Goal: Navigation & Orientation: Find specific page/section

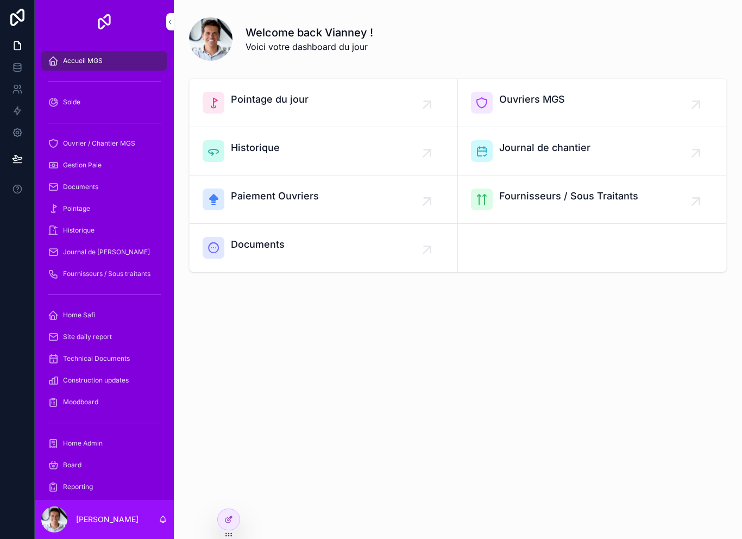
click at [242, 524] on div "Welcome back Vianney ! Voici votre dashboard du jour Pointage du jour Ouvriers …" at bounding box center [458, 269] width 568 height 539
click at [232, 530] on icon at bounding box center [228, 534] width 9 height 9
click at [235, 522] on div at bounding box center [229, 519] width 22 height 21
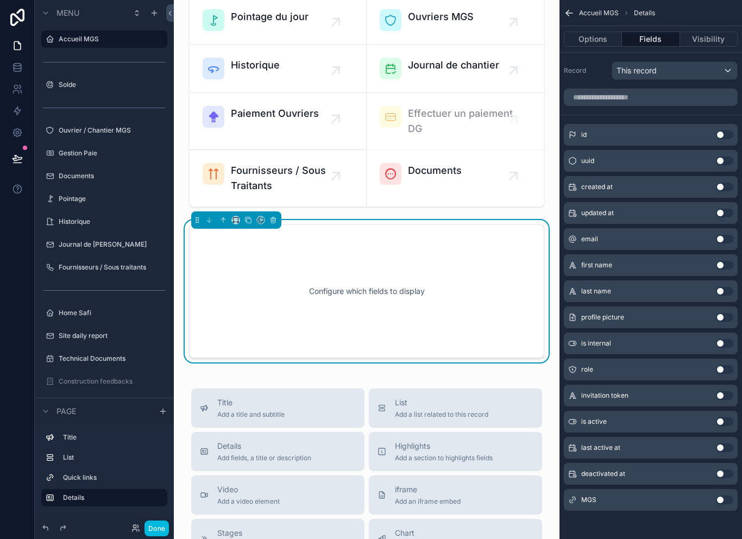
scroll to position [9, 0]
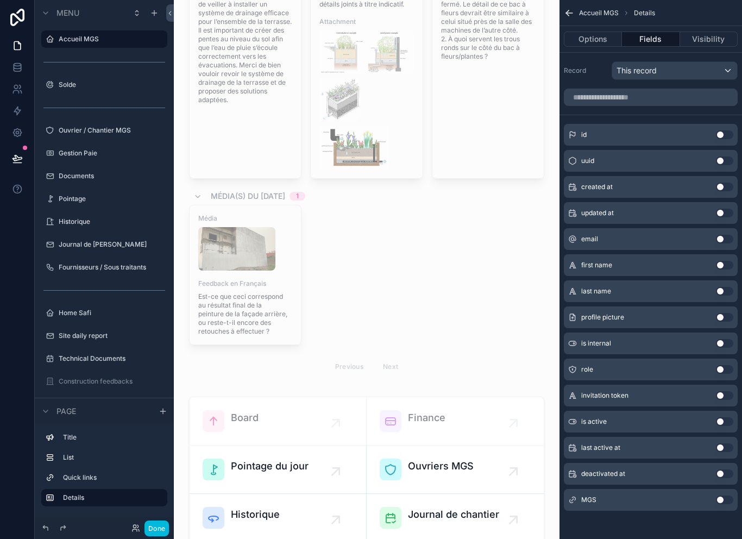
click at [155, 535] on button "Done" at bounding box center [156, 528] width 24 height 16
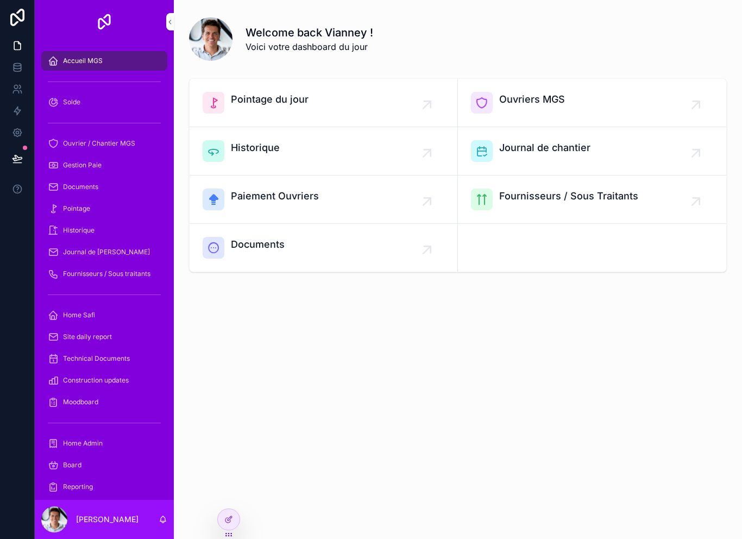
click at [289, 321] on div "Welcome back Vianney ! Voici votre dashboard du jour Pointage du jour Ouvriers …" at bounding box center [458, 181] width 568 height 363
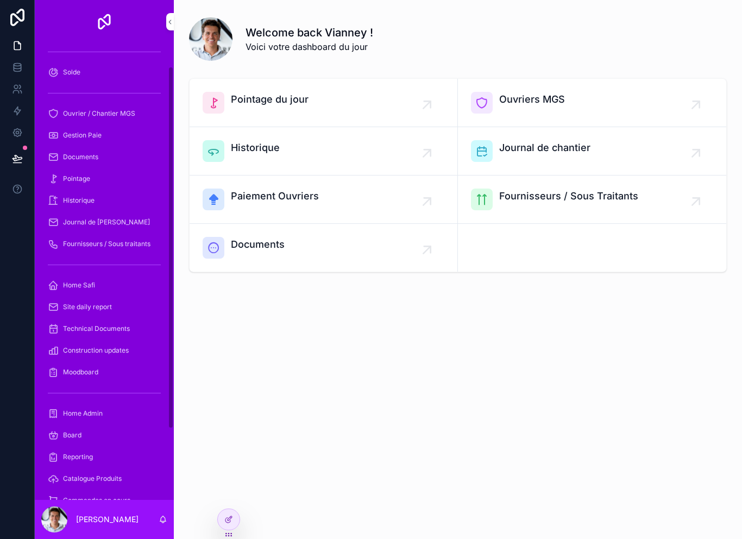
scroll to position [31, 0]
click at [240, 537] on div "Welcome back Vianney ! Voici votre dashboard du jour Pointage du jour Ouvriers …" at bounding box center [458, 269] width 568 height 539
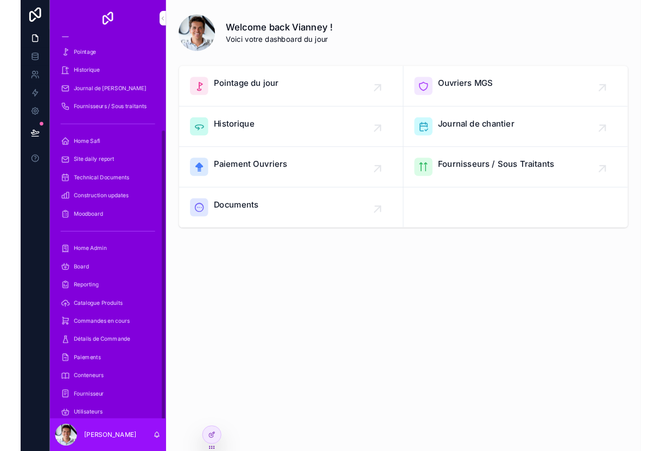
scroll to position [145, 0]
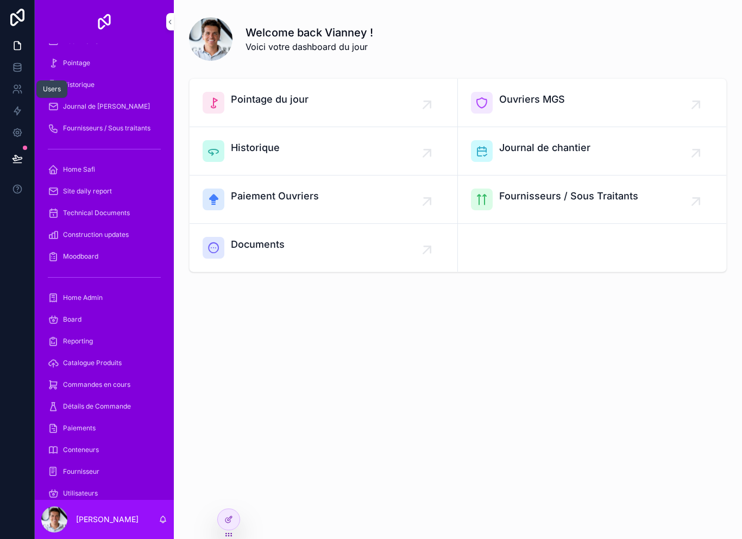
click at [16, 93] on icon at bounding box center [17, 89] width 11 height 11
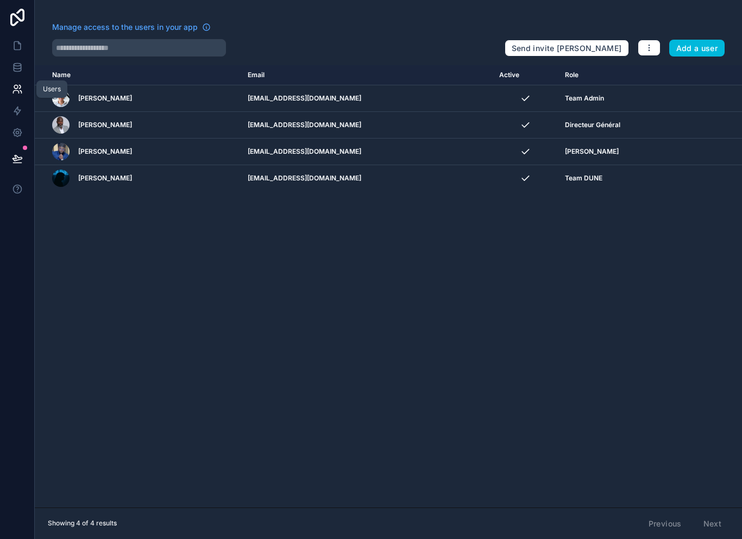
click at [188, 139] on td "[PERSON_NAME]" at bounding box center [138, 151] width 206 height 27
click at [194, 124] on div "[PERSON_NAME]" at bounding box center [143, 124] width 182 height 17
click at [12, 49] on icon at bounding box center [17, 45] width 11 height 11
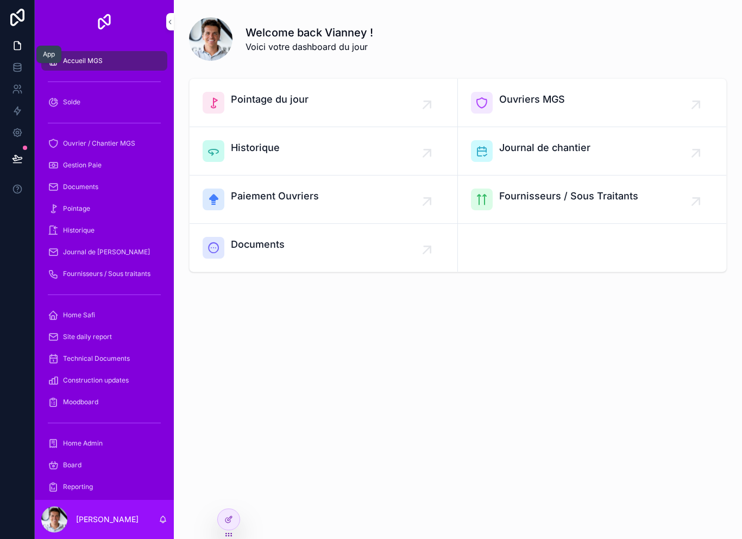
click at [22, 44] on icon at bounding box center [17, 45] width 11 height 11
click at [231, 502] on div "Welcome back Vianney ! Voici votre dashboard du jour Pointage du jour Ouvriers …" at bounding box center [458, 269] width 568 height 539
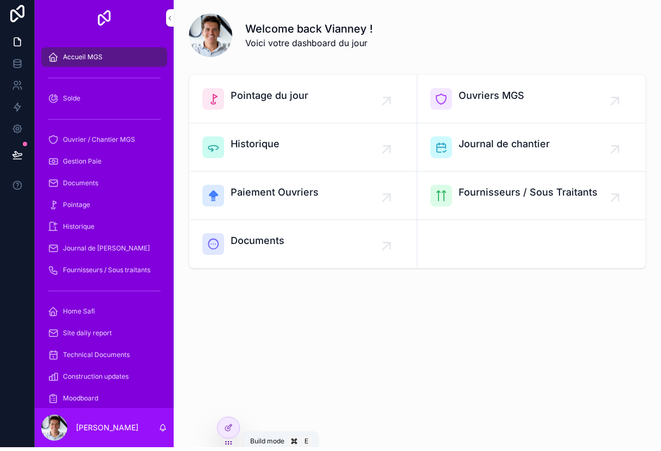
scroll to position [4, 0]
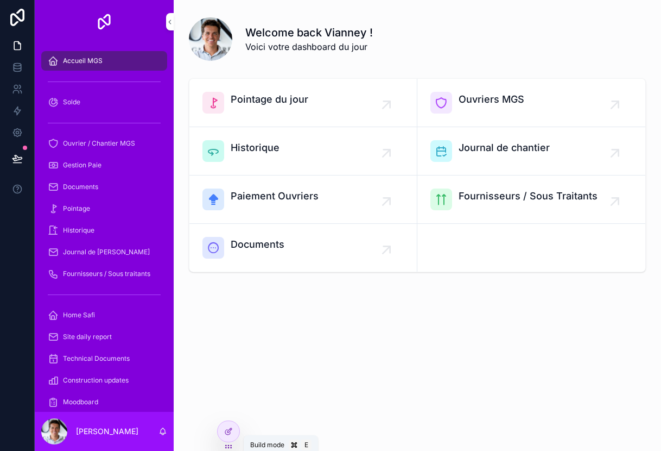
click at [235, 438] on div at bounding box center [229, 431] width 22 height 21
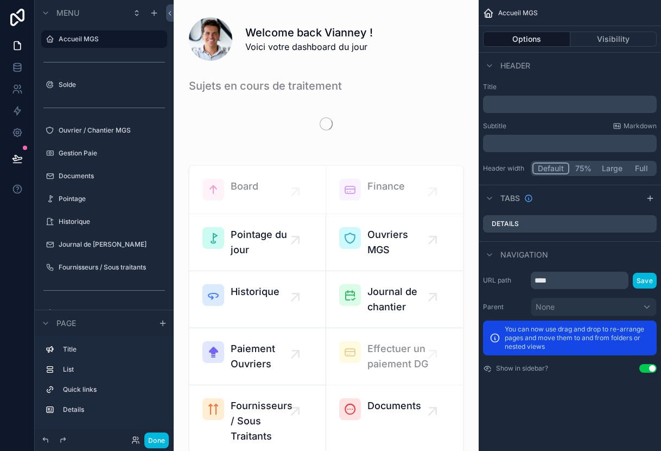
scroll to position [0, 0]
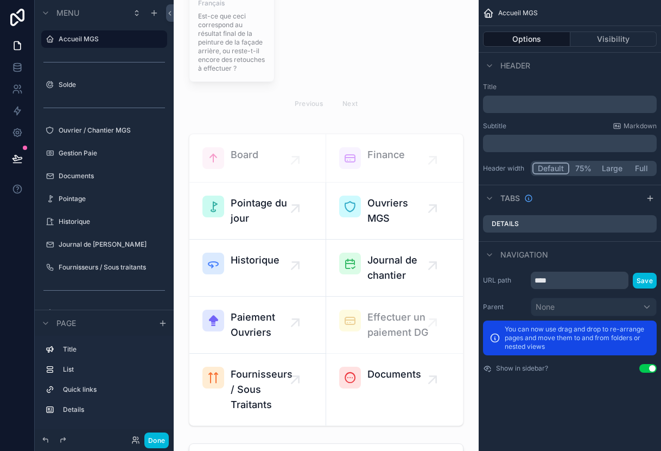
click at [129, 443] on div "Done" at bounding box center [147, 440] width 43 height 16
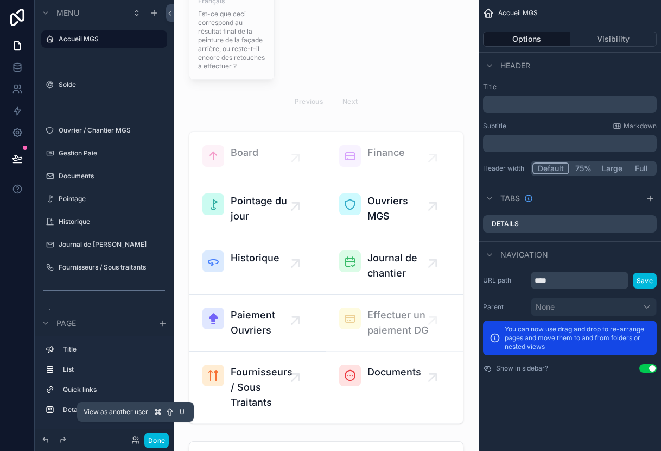
scroll to position [540, 0]
click at [137, 443] on icon at bounding box center [134, 442] width 4 height 2
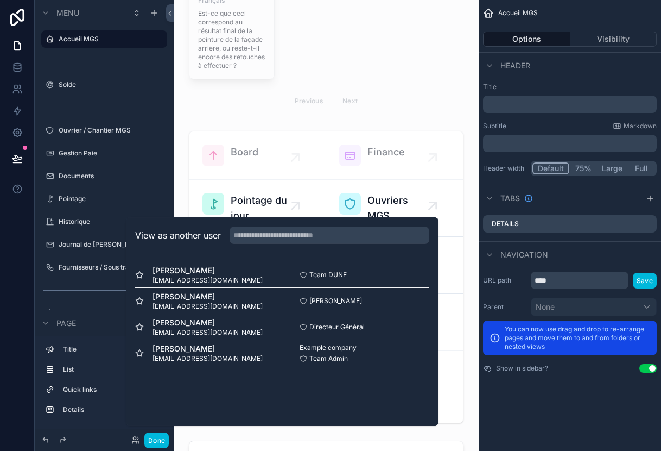
click at [261, 282] on div "Safi Faidhi safi@idsconsultant.com" at bounding box center [208, 275] width 147 height 20
click at [343, 275] on span "Team DUNE" at bounding box center [327, 274] width 37 height 9
click at [245, 273] on div "Safi Faidhi safi@idsconsultant.com" at bounding box center [208, 275] width 147 height 20
click at [181, 294] on div "Cheikh Sané cheikhmgsconstruction@gmail.com Cheikh Sané Select" at bounding box center [282, 301] width 294 height 26
click at [140, 279] on icon at bounding box center [139, 274] width 9 height 9
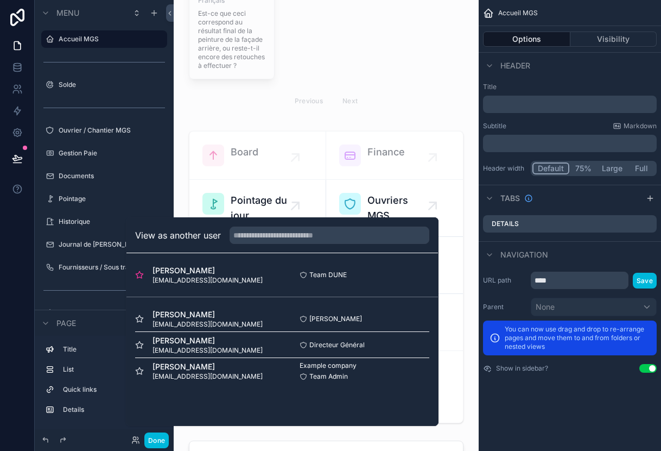
click at [140, 323] on icon at bounding box center [139, 318] width 9 height 9
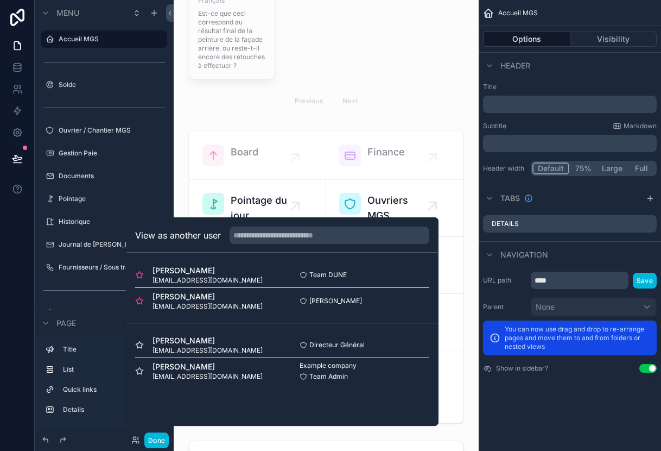
click at [141, 348] on icon at bounding box center [139, 344] width 7 height 7
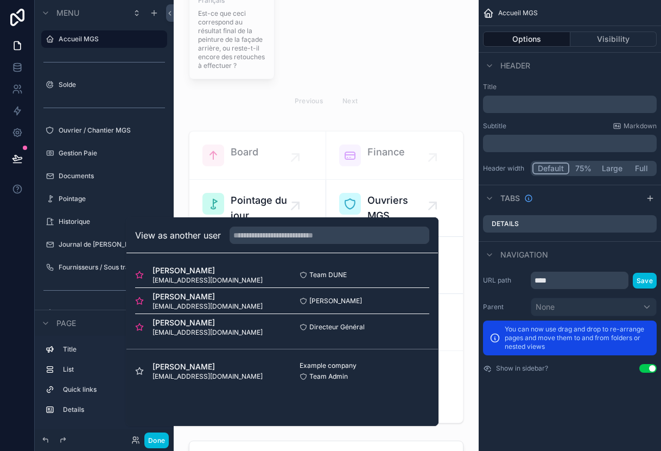
click at [153, 380] on span "vianney@dunesignature.com" at bounding box center [208, 376] width 110 height 9
click at [141, 375] on icon at bounding box center [139, 370] width 9 height 9
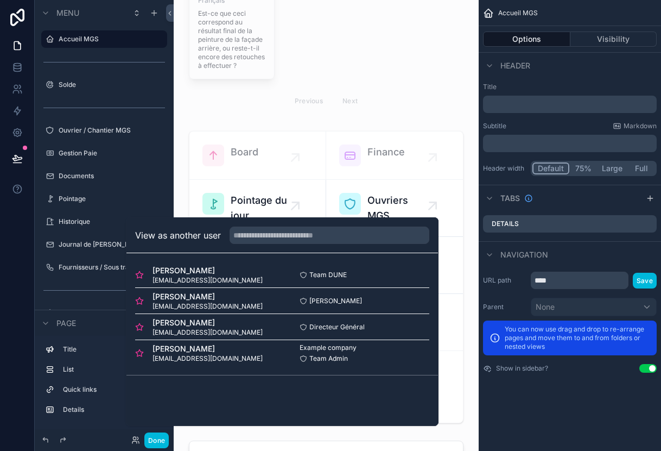
click at [118, 437] on div at bounding box center [82, 439] width 87 height 13
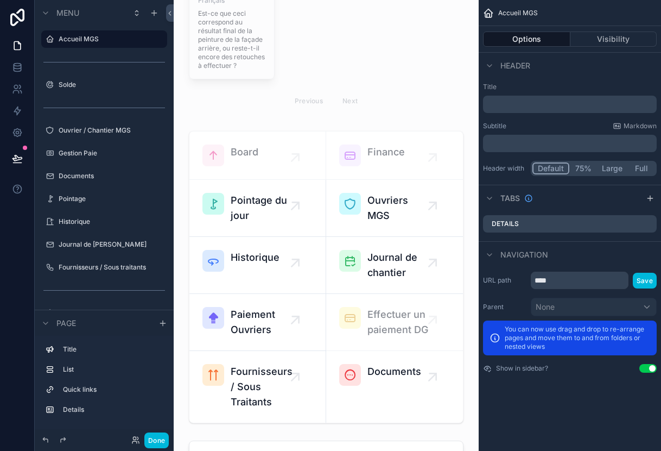
click at [160, 444] on button "Done" at bounding box center [156, 440] width 24 height 16
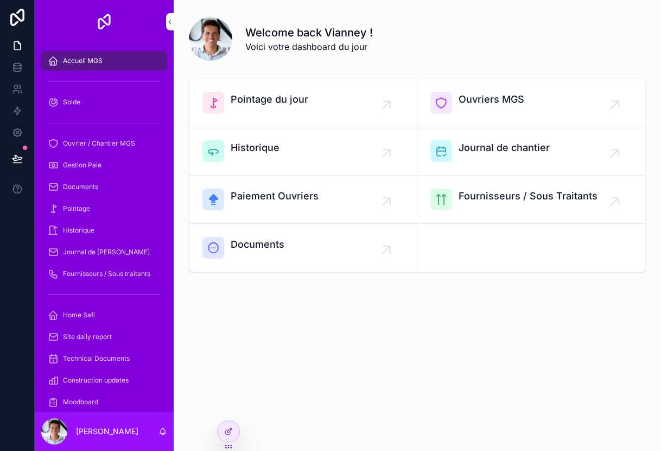
scroll to position [0, 0]
click at [232, 439] on div at bounding box center [229, 431] width 22 height 21
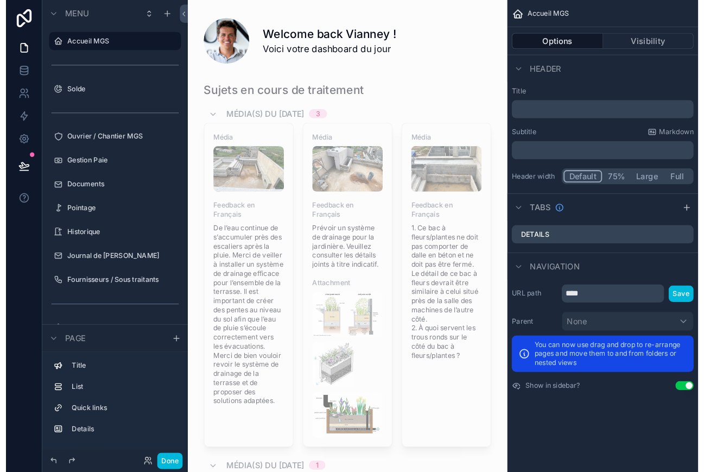
scroll to position [4, 0]
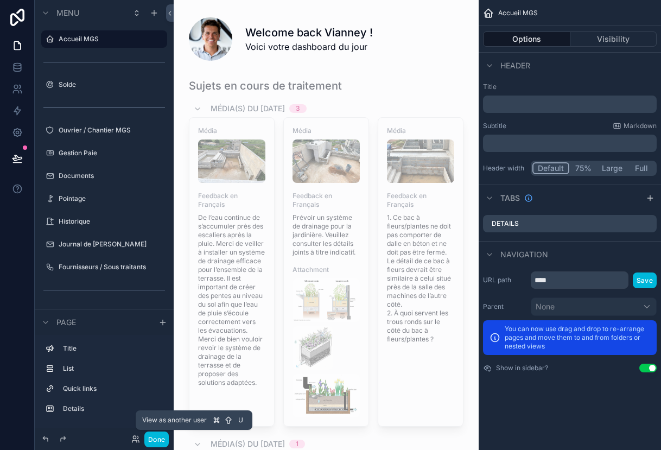
click at [140, 436] on icon at bounding box center [135, 439] width 9 height 9
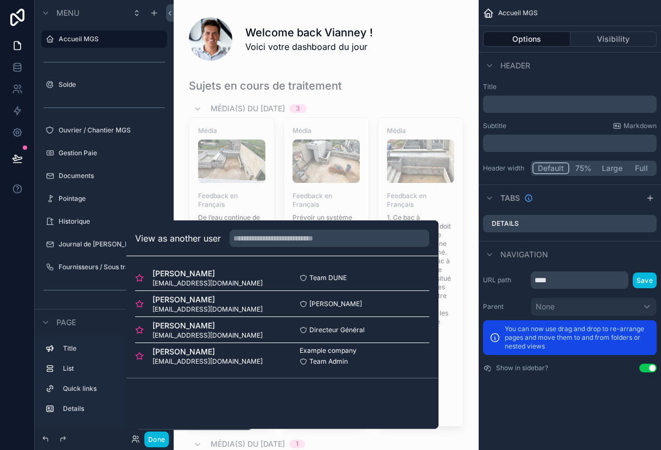
click at [327, 282] on span "Team DUNE" at bounding box center [327, 278] width 37 height 9
click at [265, 278] on div "Safi Faidhi safi@idsconsultant.com" at bounding box center [208, 278] width 147 height 20
click at [210, 283] on span "safi@idsconsultant.com" at bounding box center [208, 283] width 110 height 9
click at [188, 284] on span "safi@idsconsultant.com" at bounding box center [208, 283] width 110 height 9
click at [269, 284] on div "Safi Faidhi safi@idsconsultant.com" at bounding box center [208, 278] width 147 height 20
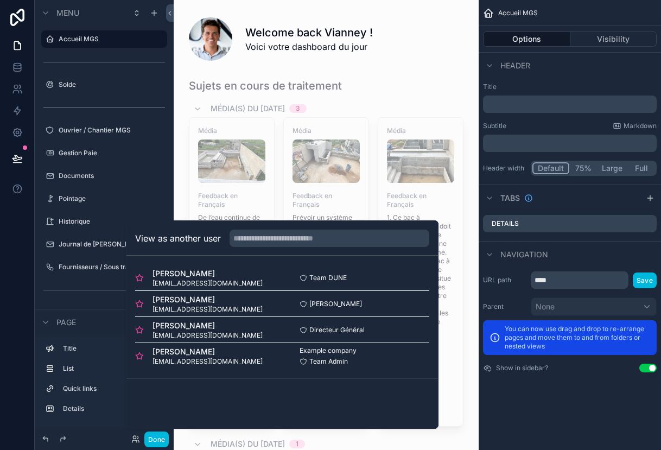
click at [200, 280] on span "safi@idsconsultant.com" at bounding box center [208, 283] width 110 height 9
click at [179, 280] on span "safi@idsconsultant.com" at bounding box center [208, 283] width 110 height 9
click at [202, 310] on span "cheikhmgsconstruction@gmail.com" at bounding box center [208, 309] width 110 height 9
click at [201, 309] on span "cheikhmgsconstruction@gmail.com" at bounding box center [208, 309] width 110 height 9
click at [188, 337] on span "samb@dunesignature.com" at bounding box center [208, 335] width 110 height 9
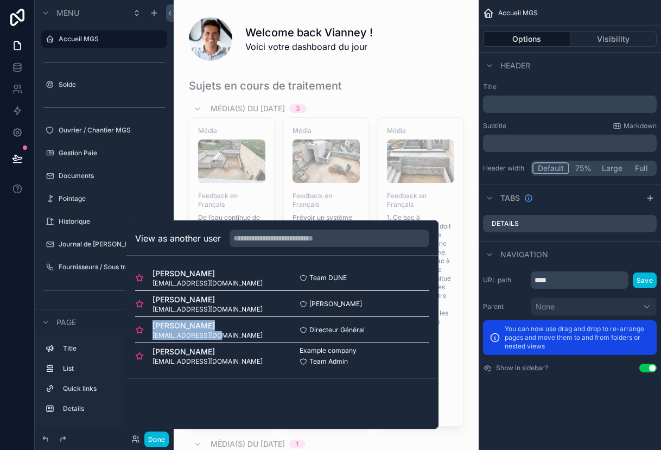
click at [259, 327] on div "Youssou Samb samb@dunesignature.com" at bounding box center [208, 330] width 147 height 20
click at [217, 325] on span "Youssou Samb" at bounding box center [208, 325] width 110 height 11
click at [188, 327] on span "Youssou Samb" at bounding box center [208, 325] width 110 height 11
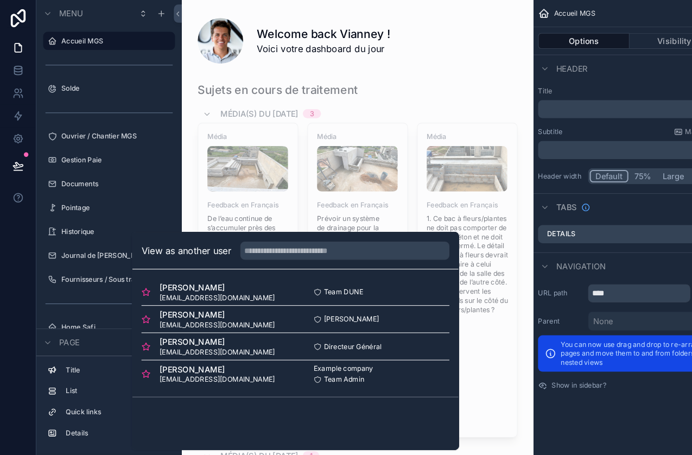
scroll to position [0, 0]
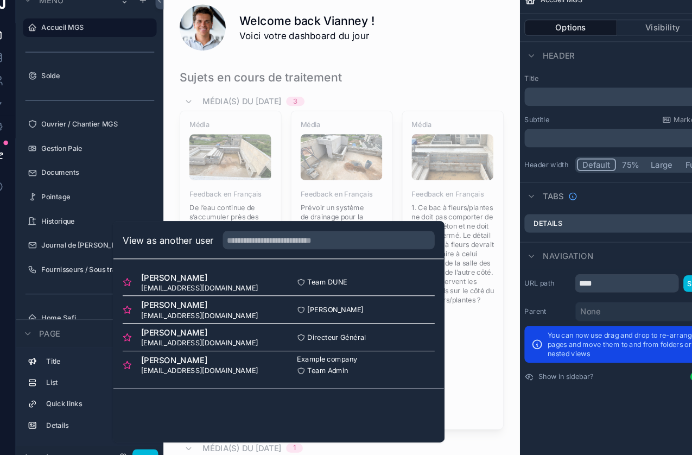
click at [229, 295] on span "Cheikh Sané" at bounding box center [208, 300] width 110 height 11
click at [219, 296] on span "Cheikh Sané" at bounding box center [208, 300] width 110 height 11
click at [220, 275] on div "Safi Faidhi safi@idsconsultant.com" at bounding box center [208, 279] width 147 height 20
click at [290, 171] on div "scrollable content" at bounding box center [341, 353] width 319 height 558
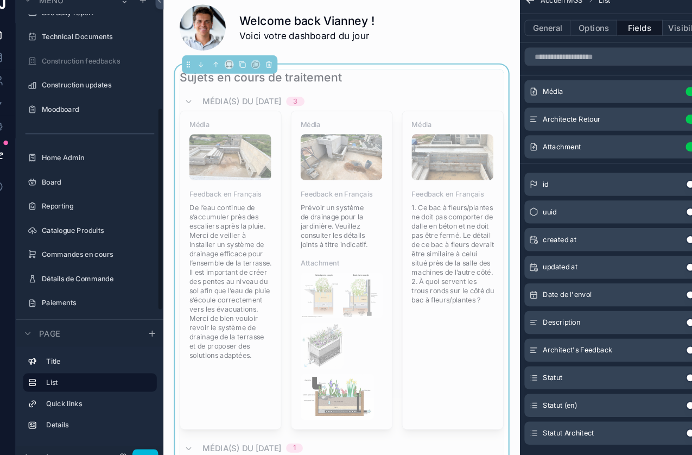
scroll to position [330, 0]
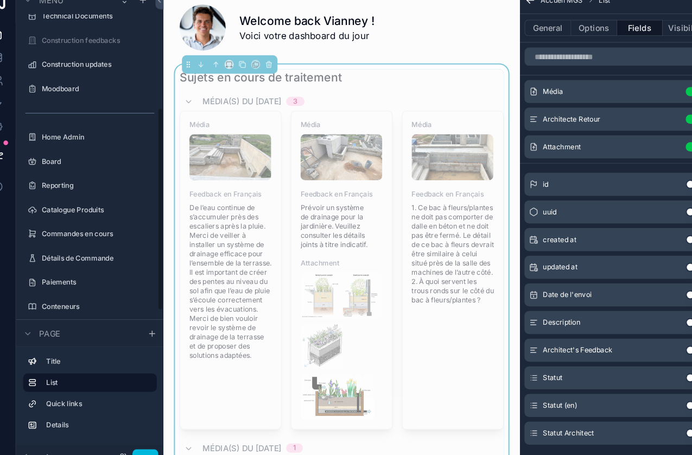
click at [145, 436] on button "Done" at bounding box center [156, 444] width 24 height 16
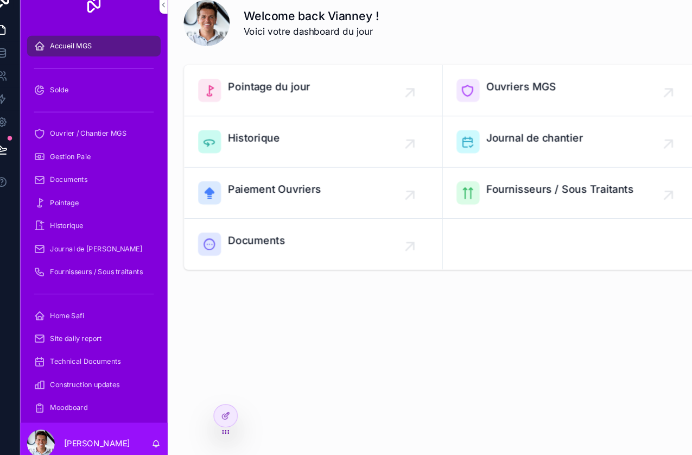
scroll to position [5, 0]
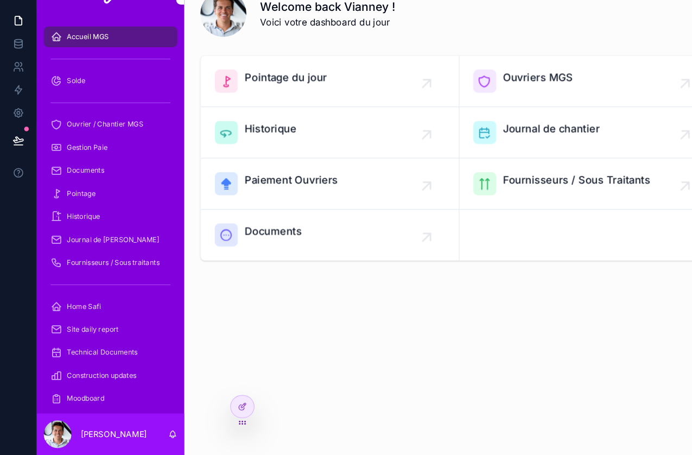
click at [231, 399] on div at bounding box center [229, 409] width 22 height 21
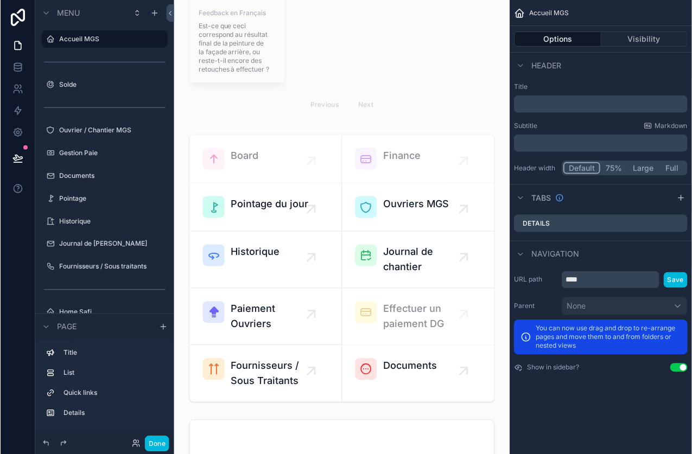
scroll to position [4, 0]
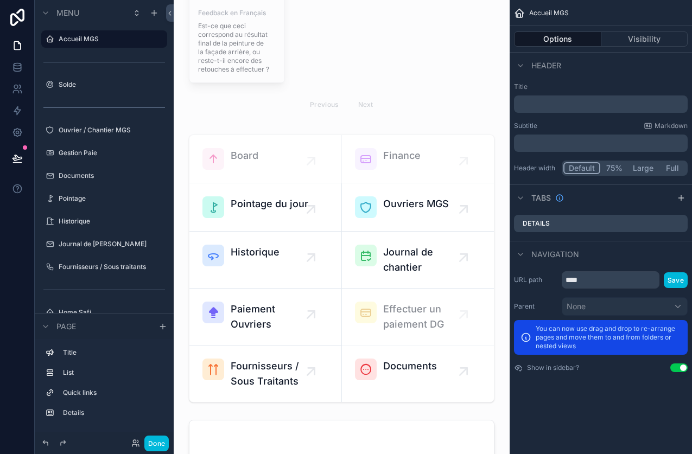
click at [134, 451] on div "Done" at bounding box center [147, 444] width 43 height 16
click at [171, 435] on div "View as another user U" at bounding box center [194, 425] width 117 height 20
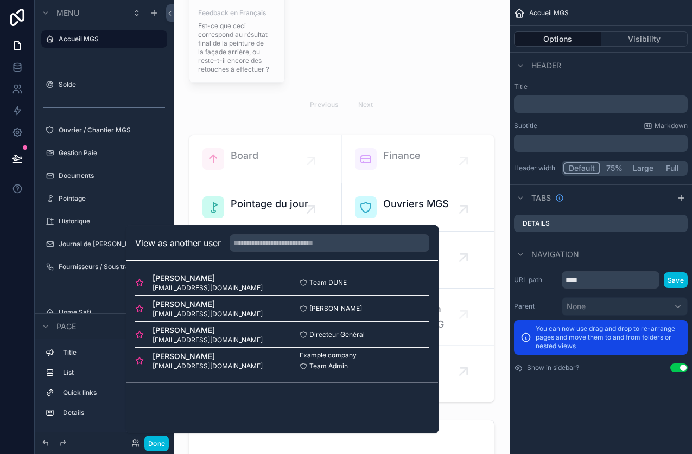
click at [267, 299] on div "Cheikh Sané cheikhmgsconstruction@gmail.com" at bounding box center [208, 309] width 147 height 20
click at [265, 321] on div "Cheikh Sané cheikhmgsconstruction@gmail.com Cheikh Sané Select" at bounding box center [282, 309] width 294 height 26
click at [312, 319] on div "Cheikh Sané cheikhmgsconstruction@gmail.com Cheikh Sané Select" at bounding box center [282, 309] width 294 height 26
click at [347, 315] on div "Cheikh Sané cheikhmgsconstruction@gmail.com Cheikh Sané Select" at bounding box center [282, 309] width 294 height 26
click at [349, 328] on div "Youssou Samb samb@dunesignature.com Directeur Général Select" at bounding box center [282, 335] width 294 height 26
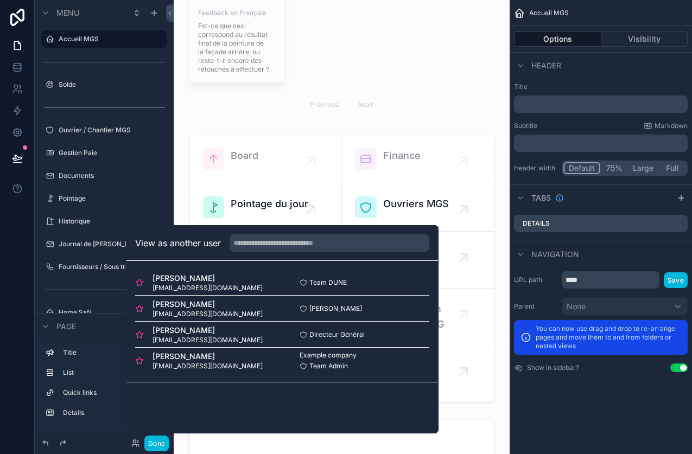
click at [148, 322] on div "Youssou Samb samb@dunesignature.com Directeur Général Select" at bounding box center [282, 335] width 294 height 26
click at [140, 313] on icon at bounding box center [139, 309] width 9 height 9
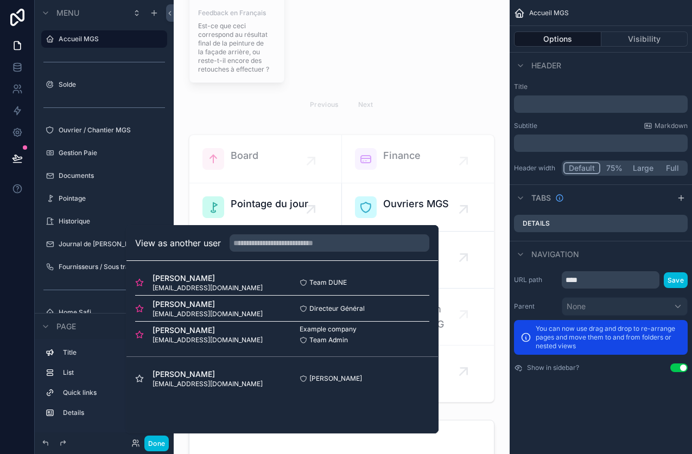
click at [143, 338] on icon at bounding box center [139, 335] width 9 height 9
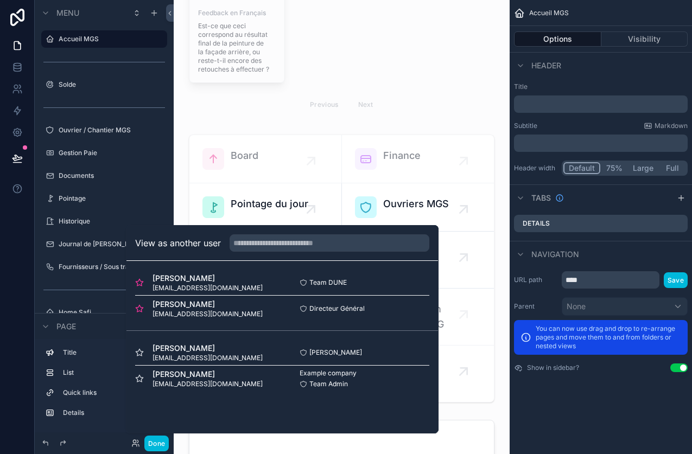
click at [149, 309] on div "Youssou Samb samb@dunesignature.com" at bounding box center [208, 309] width 147 height 20
click at [143, 307] on icon at bounding box center [139, 309] width 9 height 9
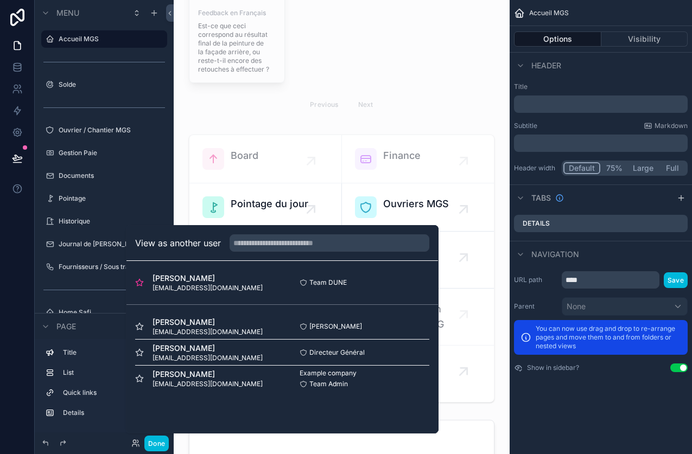
click at [148, 283] on div "Safi Faidhi safi@idsconsultant.com" at bounding box center [208, 283] width 147 height 20
click at [139, 293] on div "Safi Faidhi safi@idsconsultant.com" at bounding box center [208, 283] width 147 height 20
click at [140, 287] on icon at bounding box center [139, 282] width 9 height 9
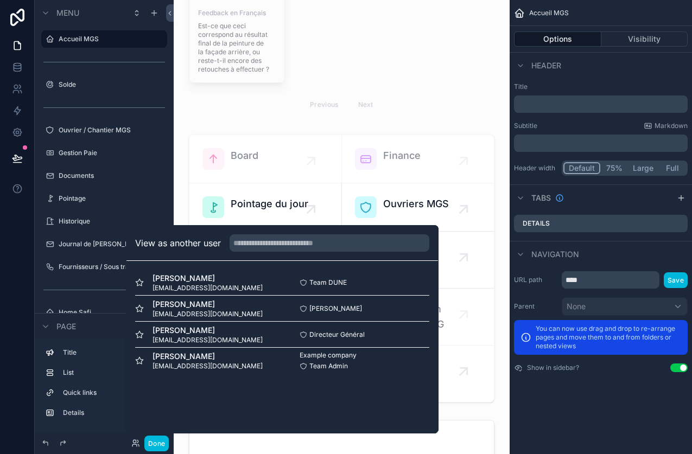
click at [246, 331] on div "Youssou Samb samb@dunesignature.com" at bounding box center [208, 335] width 147 height 20
click at [327, 343] on div "Youssou Samb samb@dunesignature.com Directeur Général Select" at bounding box center [282, 335] width 294 height 26
click at [161, 447] on button "Done" at bounding box center [156, 444] width 24 height 16
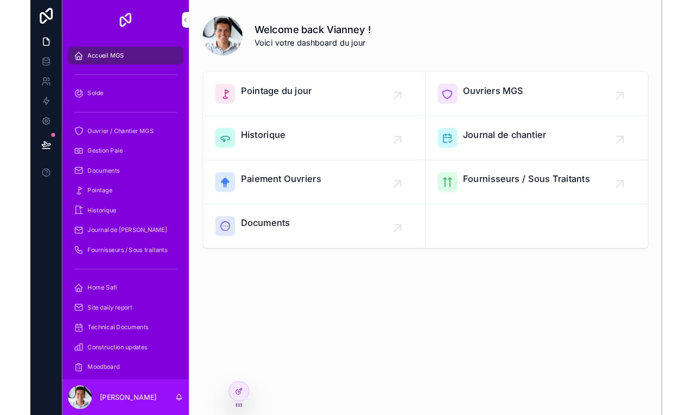
scroll to position [0, 0]
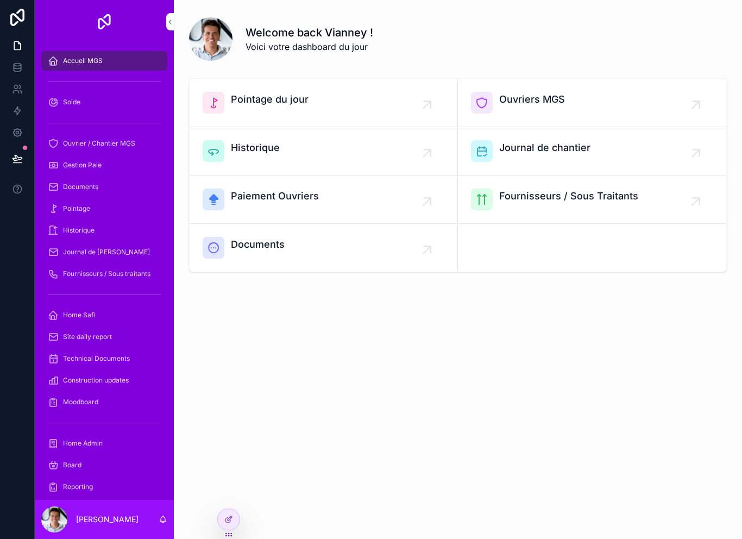
click at [217, 530] on div at bounding box center [228, 523] width 23 height 30
click at [222, 518] on div at bounding box center [229, 519] width 22 height 21
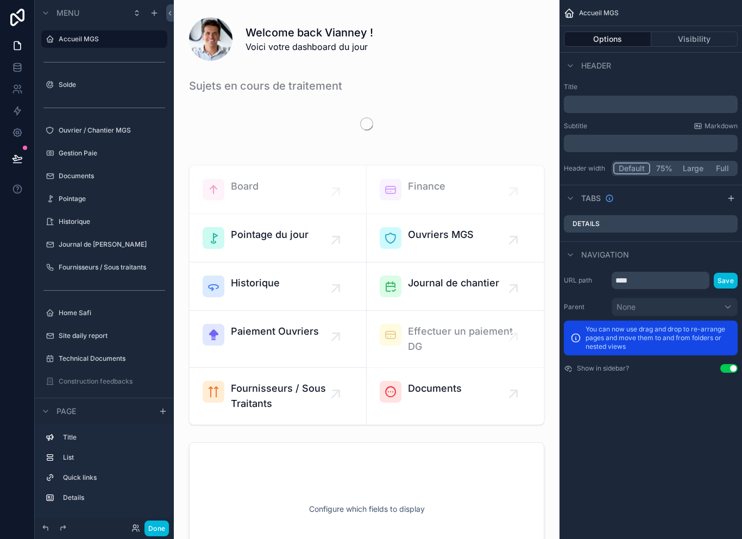
click at [229, 523] on div "scrollable content" at bounding box center [366, 509] width 368 height 142
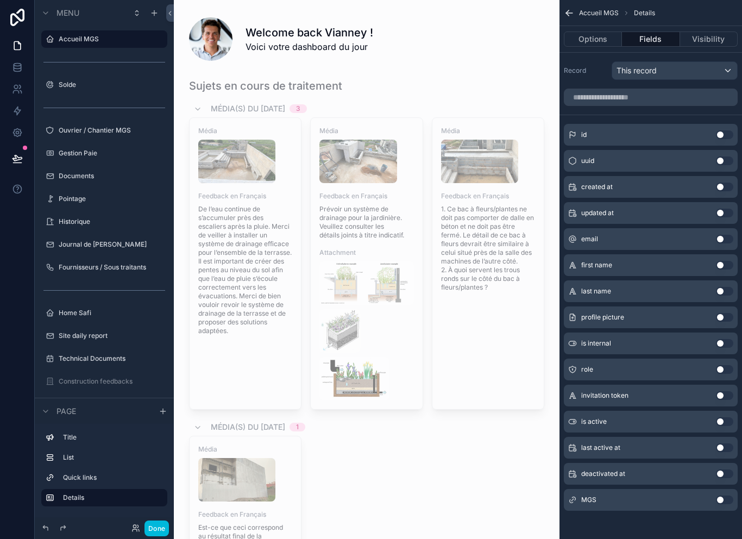
click at [662, 234] on div "email Use setting" at bounding box center [651, 239] width 174 height 22
click at [45, 198] on div "scrollable content" at bounding box center [49, 198] width 13 height 13
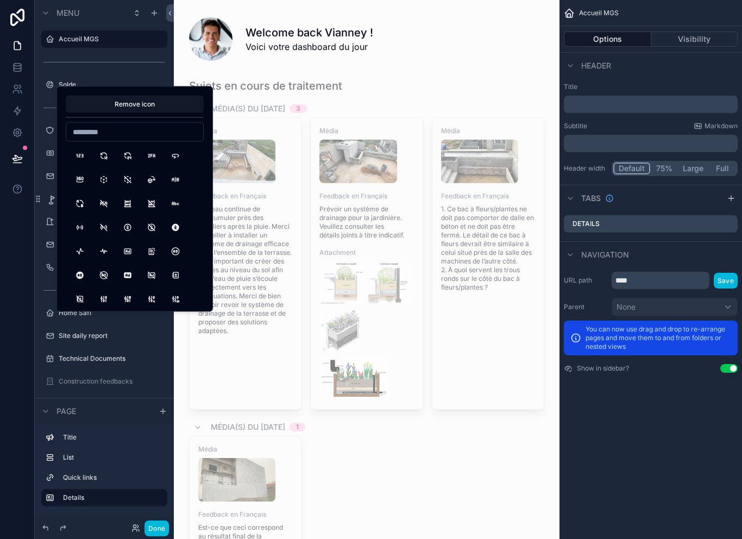
click at [14, 370] on div at bounding box center [17, 269] width 35 height 539
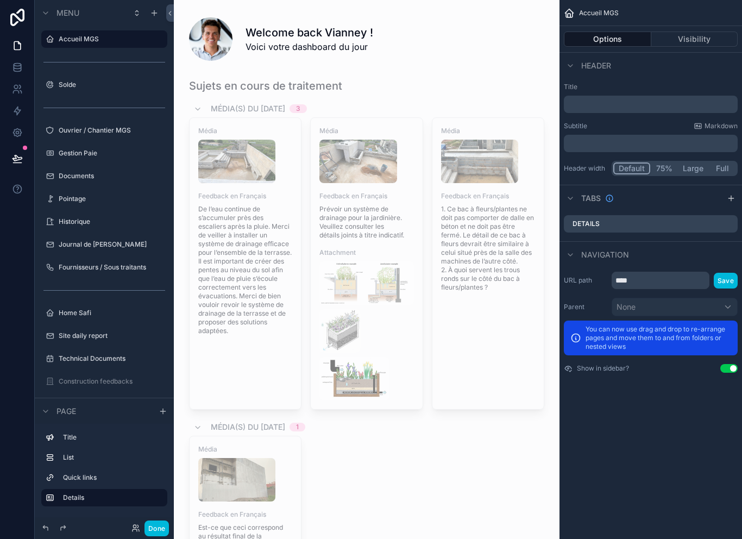
click at [125, 529] on div at bounding box center [82, 527] width 87 height 13
click at [128, 528] on div "Done" at bounding box center [147, 528] width 43 height 16
click at [123, 523] on div at bounding box center [82, 527] width 87 height 13
click at [132, 528] on icon at bounding box center [135, 527] width 9 height 9
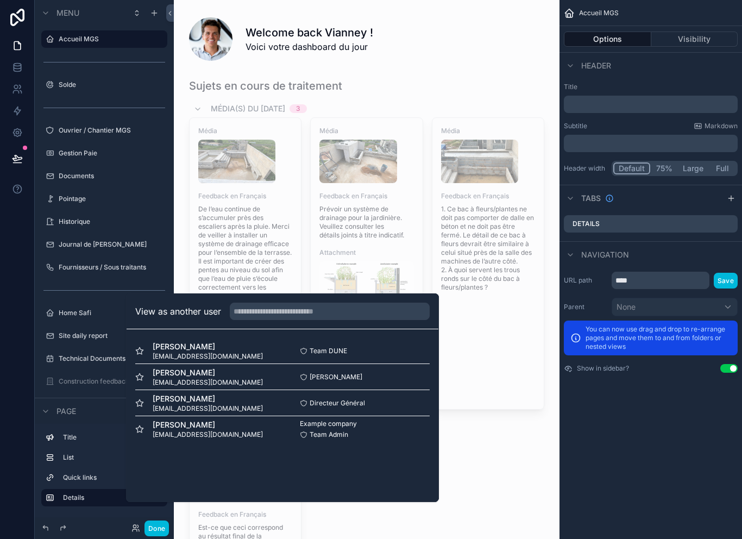
click at [186, 378] on span "Cheikh Sané" at bounding box center [208, 372] width 110 height 11
click at [180, 416] on div "Youssou Samb samb@dunesignature.com Directeur Général Select" at bounding box center [282, 403] width 294 height 26
click at [171, 430] on span "Vianney Merian" at bounding box center [208, 424] width 110 height 11
click at [395, 390] on div "Cheikh Sané cheikhmgsconstruction@gmail.com Cheikh Sané Select" at bounding box center [282, 377] width 294 height 26
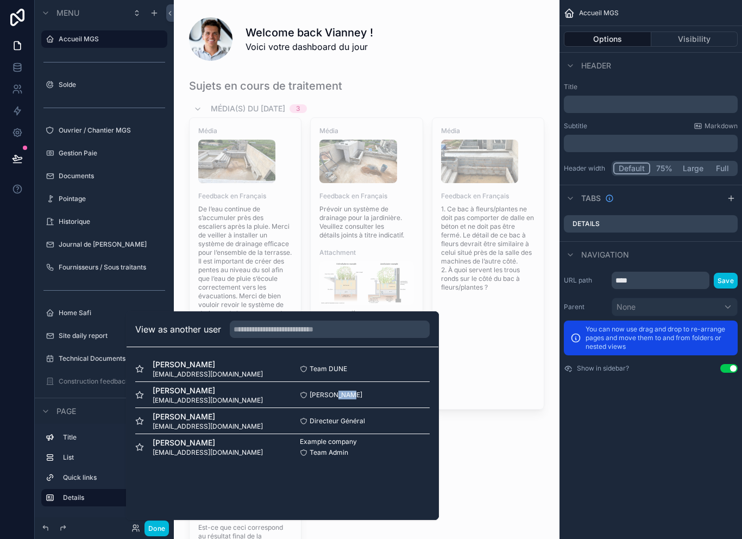
scroll to position [17, 0]
click at [233, 402] on span "cheikhmgsconstruction@gmail.com" at bounding box center [208, 399] width 110 height 9
click at [178, 397] on span "cheikhmgsconstruction@gmail.com" at bounding box center [208, 399] width 110 height 9
click at [16, 394] on div at bounding box center [17, 269] width 35 height 539
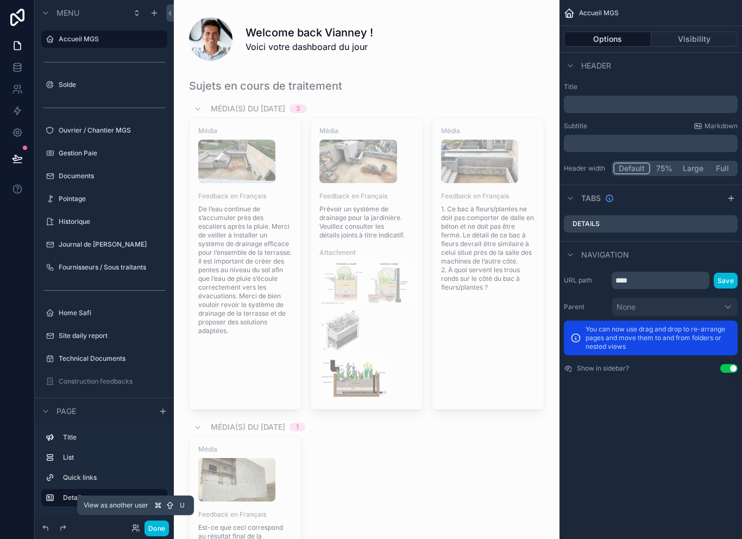
click at [137, 529] on icon at bounding box center [135, 527] width 9 height 9
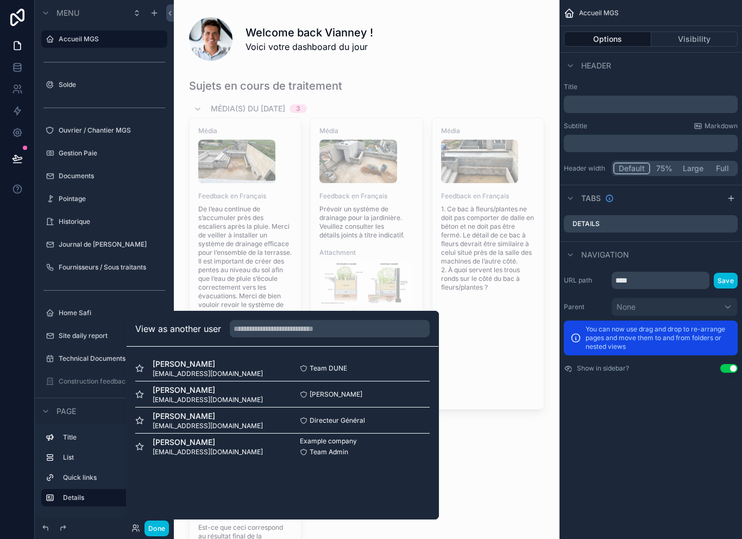
click at [211, 400] on span "cheikhmgsconstruction@gmail.com" at bounding box center [208, 399] width 110 height 9
click at [188, 390] on span "Cheikh Sané" at bounding box center [208, 389] width 110 height 11
drag, startPoint x: 154, startPoint y: 394, endPoint x: 210, endPoint y: 395, distance: 55.9
click at [154, 394] on span "Cheikh Sané" at bounding box center [208, 389] width 110 height 11
click at [339, 397] on span "Cheikh Sané" at bounding box center [335, 394] width 53 height 9
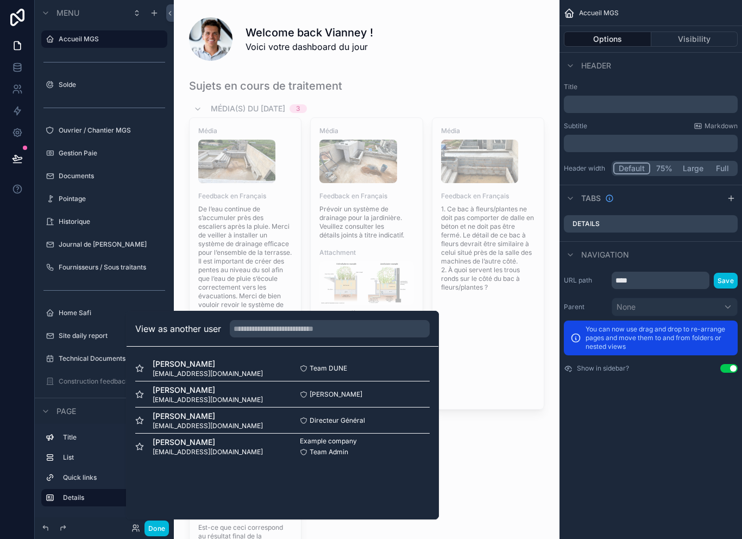
click at [414, 400] on div "Cheikh Sané cheikhmgsconstruction@gmail.com Cheikh Sané Select" at bounding box center [282, 394] width 294 height 26
click at [8, 244] on div at bounding box center [17, 269] width 35 height 539
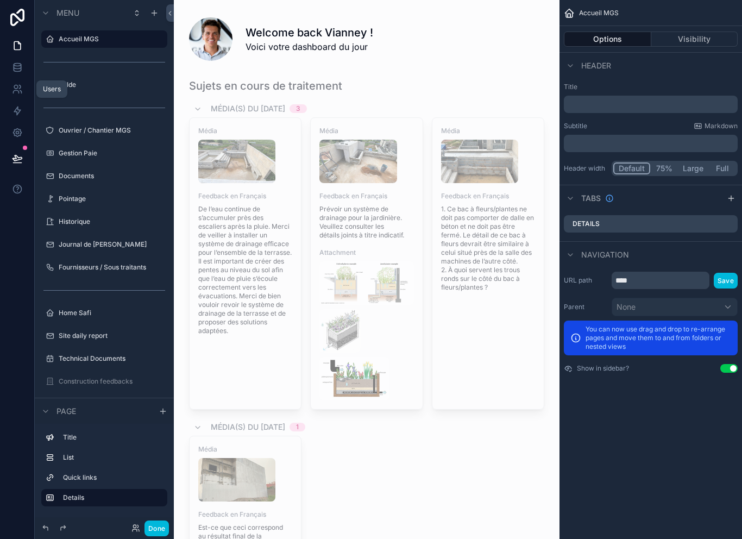
click at [17, 85] on icon at bounding box center [16, 87] width 4 height 4
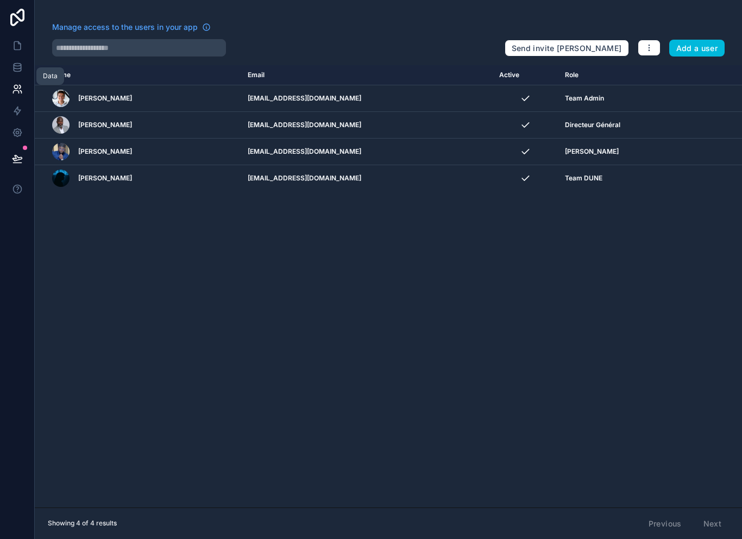
click at [20, 62] on icon at bounding box center [17, 67] width 11 height 11
click at [20, 64] on icon at bounding box center [17, 65] width 7 height 3
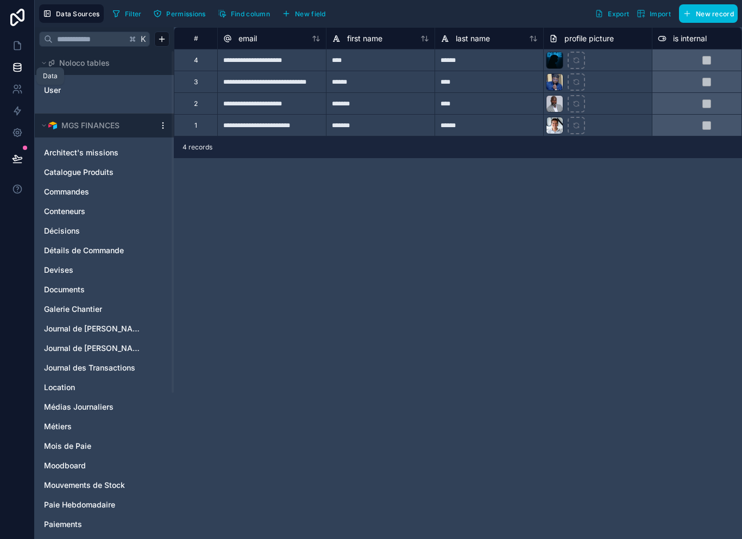
click at [16, 40] on icon at bounding box center [17, 45] width 11 height 11
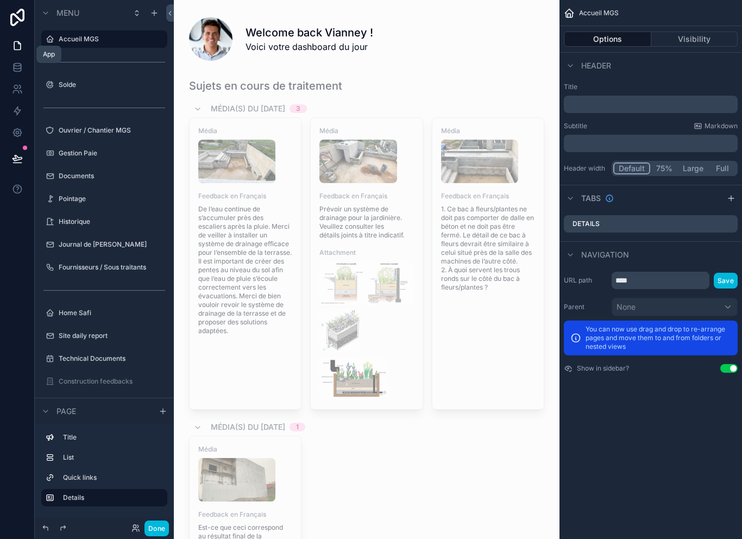
click at [23, 114] on link at bounding box center [17, 111] width 34 height 22
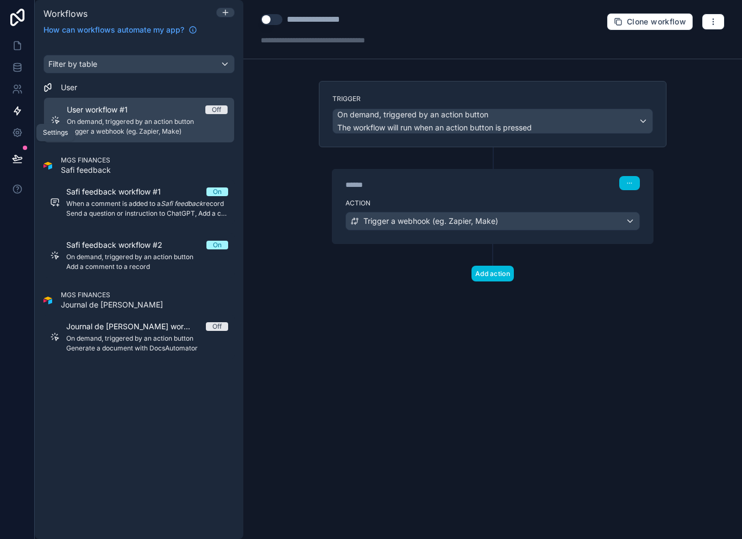
click at [23, 127] on link at bounding box center [17, 133] width 34 height 22
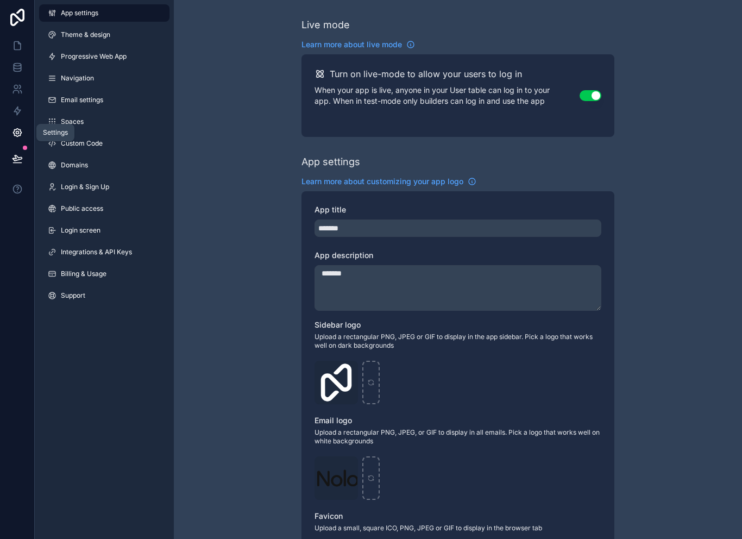
click at [12, 34] on link at bounding box center [17, 17] width 35 height 35
click at [14, 45] on icon at bounding box center [17, 46] width 7 height 8
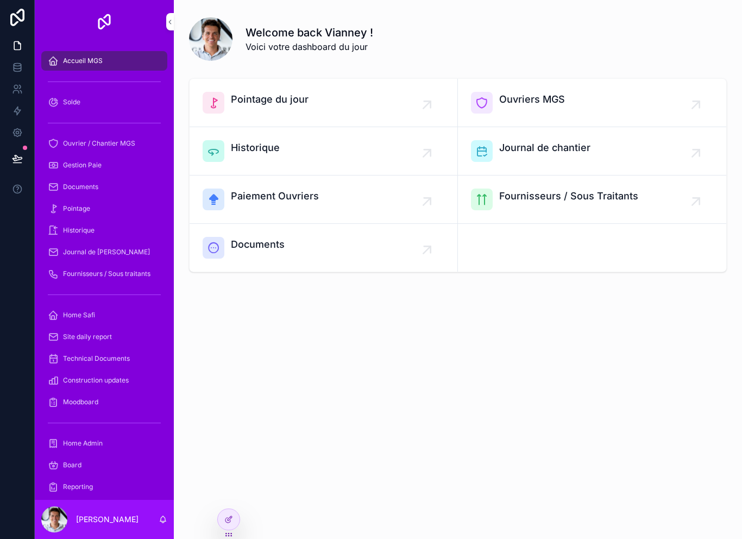
click at [235, 523] on div at bounding box center [229, 519] width 22 height 21
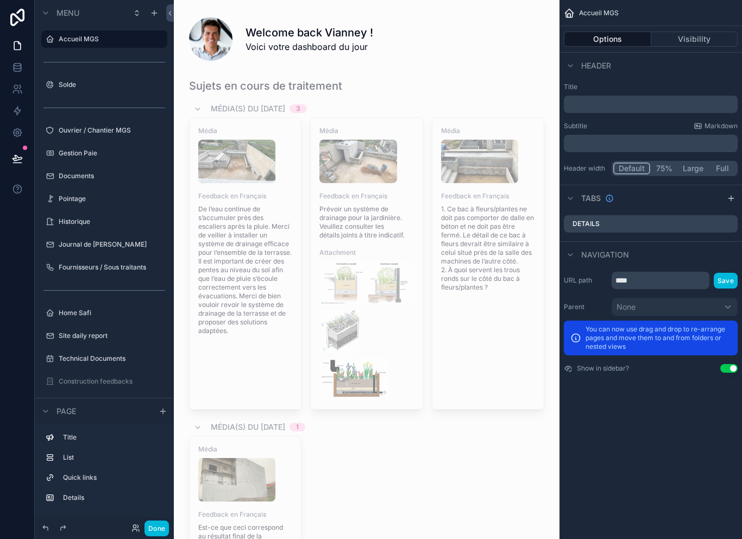
click at [149, 528] on button "Done" at bounding box center [156, 528] width 24 height 16
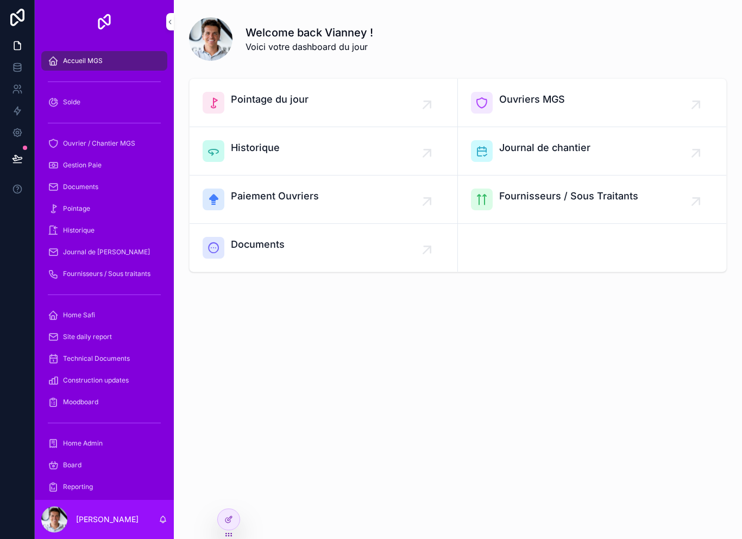
scroll to position [17, 0]
click at [105, 518] on p "[PERSON_NAME]" at bounding box center [107, 519] width 62 height 11
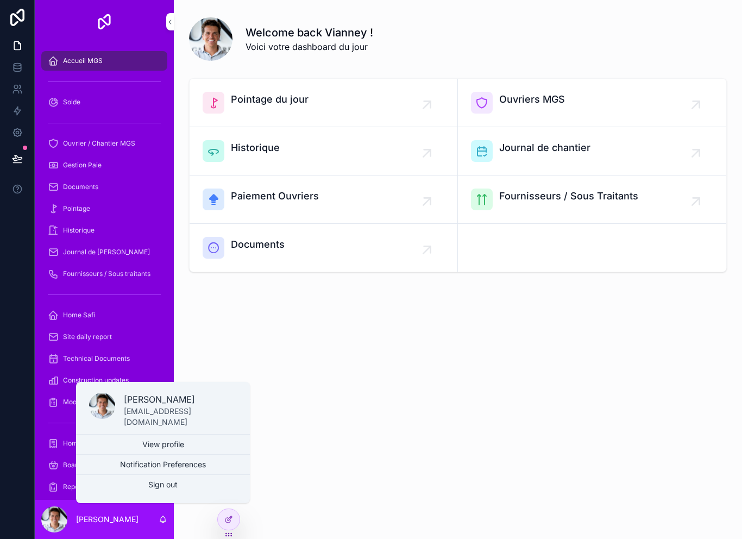
click at [213, 486] on button "Sign out" at bounding box center [163, 484] width 174 height 20
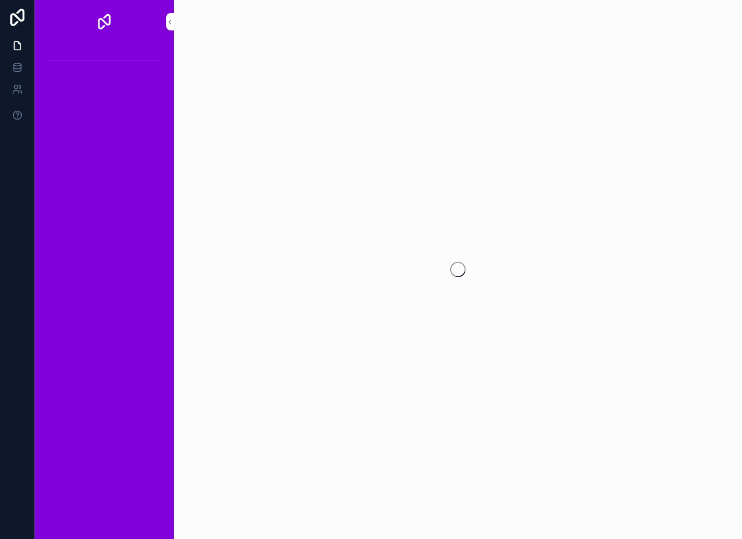
scroll to position [17, 0]
click at [216, 529] on div "scrollable content" at bounding box center [458, 269] width 568 height 539
click at [224, 520] on icon at bounding box center [228, 519] width 9 height 9
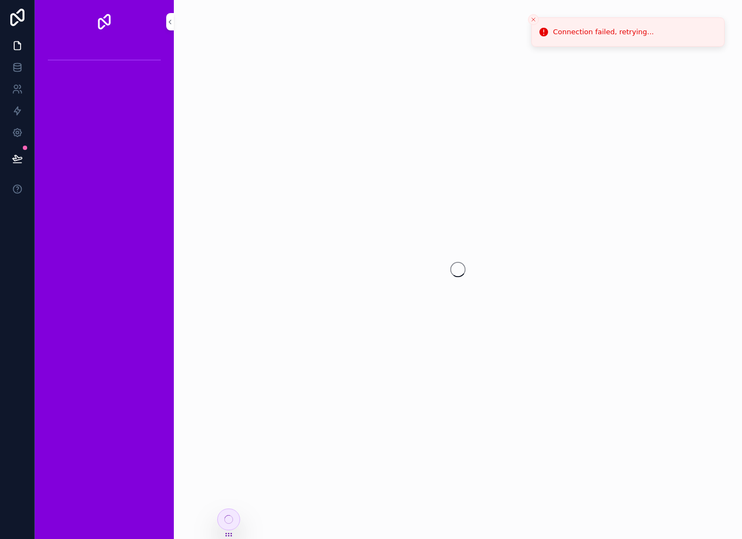
click at [219, 508] on div "scrollable content" at bounding box center [458, 269] width 568 height 539
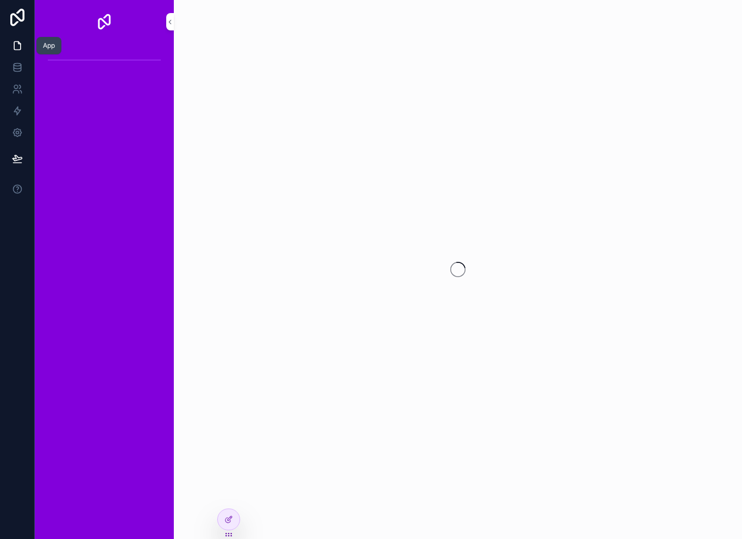
click at [13, 41] on icon at bounding box center [17, 45] width 11 height 11
click at [14, 61] on link at bounding box center [17, 67] width 34 height 22
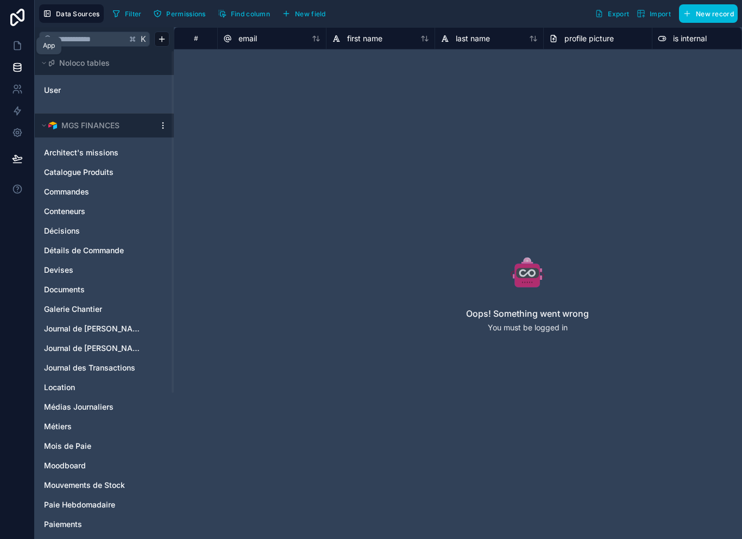
click at [14, 42] on icon at bounding box center [17, 45] width 11 height 11
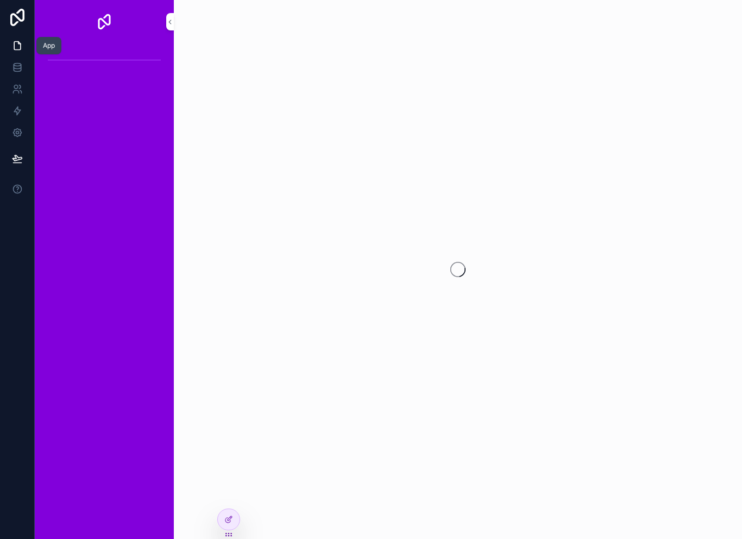
click at [20, 71] on icon at bounding box center [17, 69] width 7 height 4
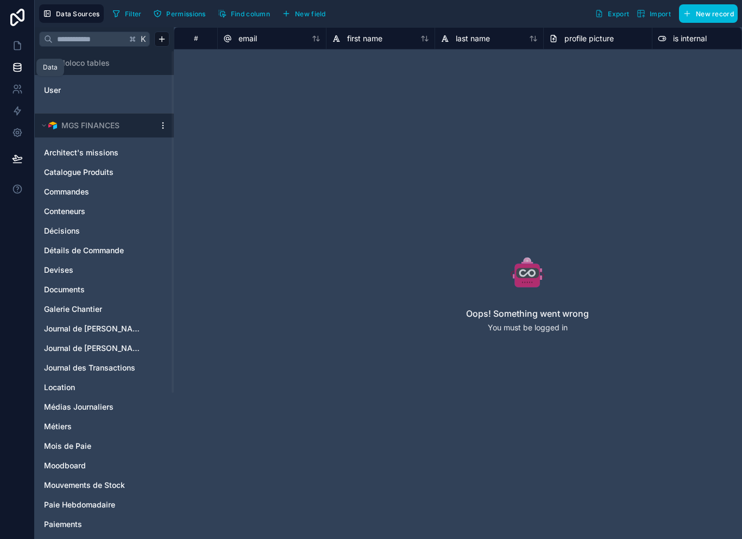
click at [14, 100] on link at bounding box center [17, 111] width 34 height 22
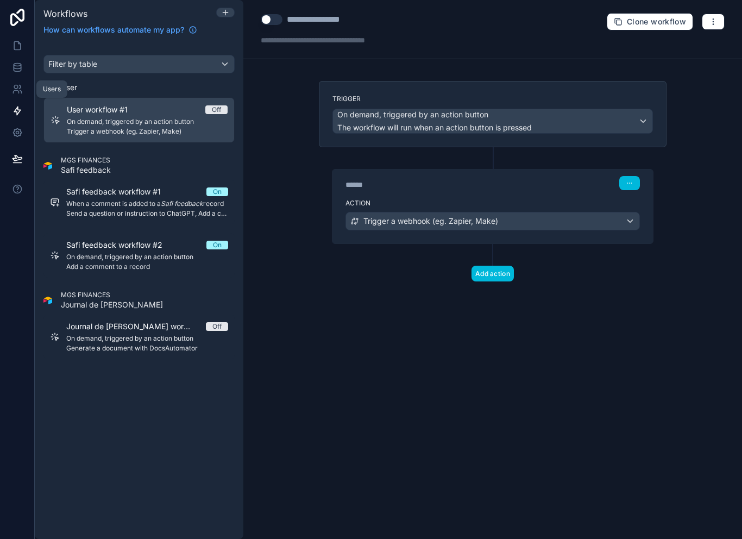
click at [20, 93] on icon at bounding box center [17, 89] width 11 height 11
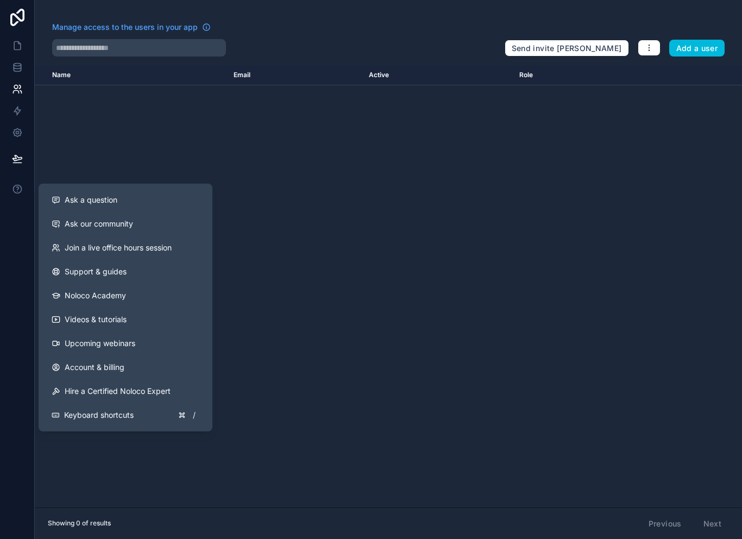
click at [22, 138] on link at bounding box center [17, 133] width 34 height 22
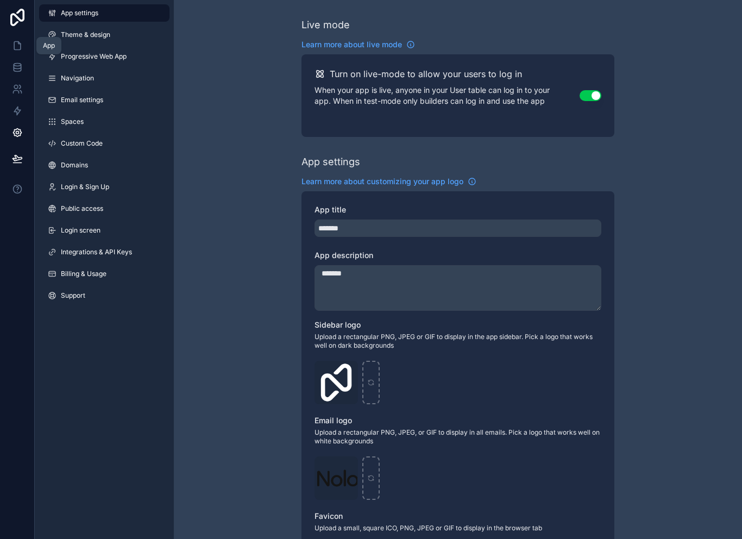
click at [16, 53] on link at bounding box center [17, 46] width 34 height 22
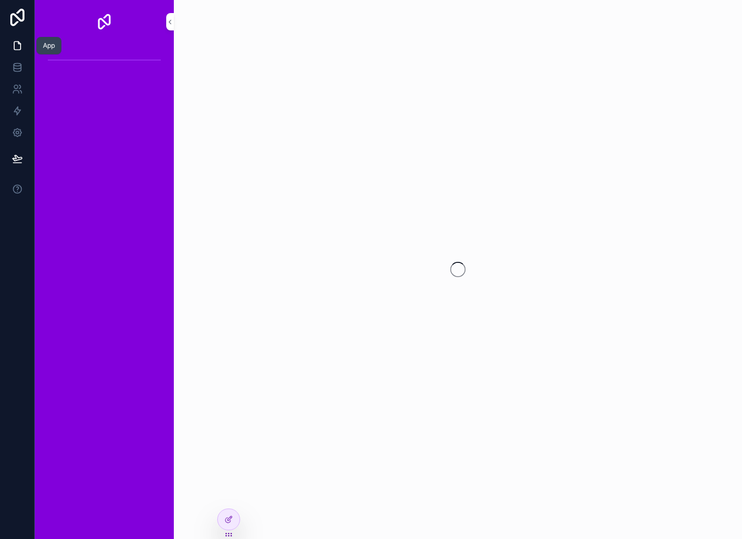
click at [16, 48] on icon at bounding box center [17, 45] width 11 height 11
click at [12, 43] on icon at bounding box center [17, 45] width 11 height 11
